Goal: Complete application form

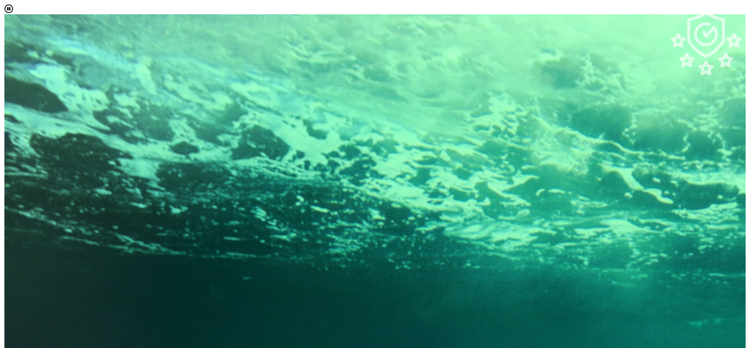
drag, startPoint x: 667, startPoint y: 128, endPoint x: 672, endPoint y: 170, distance: 42.0
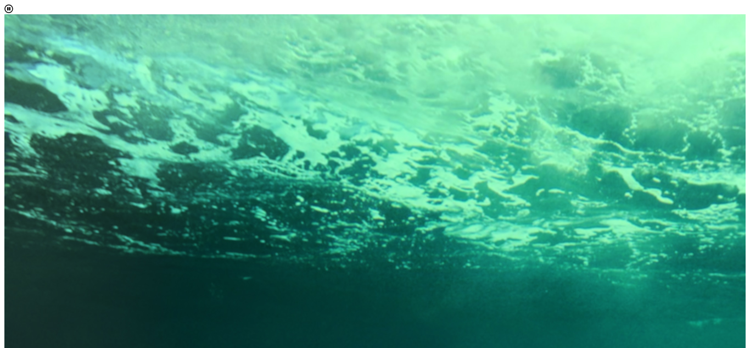
drag, startPoint x: 669, startPoint y: 167, endPoint x: 669, endPoint y: 230, distance: 63.2
